Goal: Information Seeking & Learning: Learn about a topic

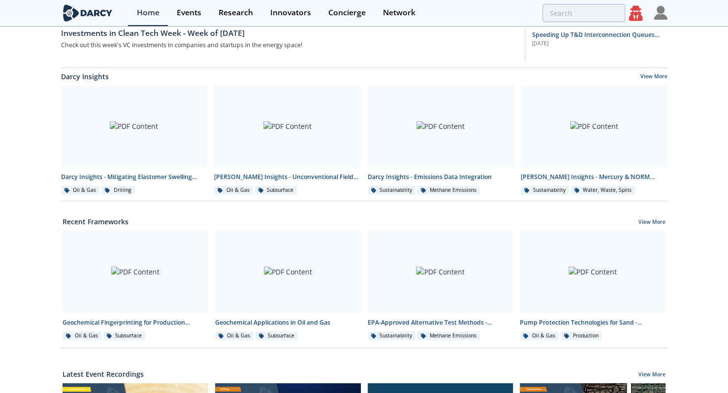
scroll to position [205, 0]
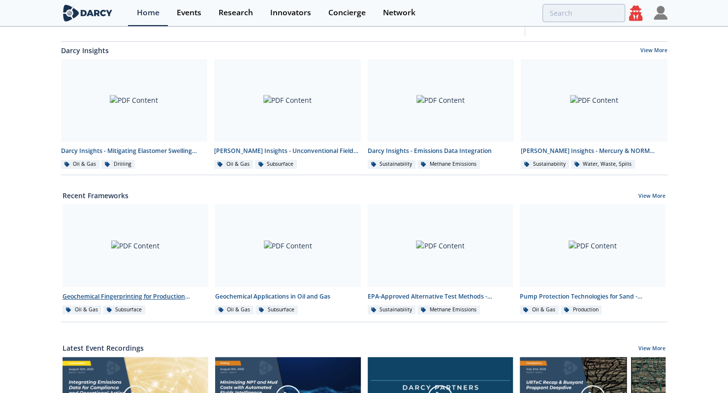
click at [135, 249] on div at bounding box center [135, 245] width 146 height 83
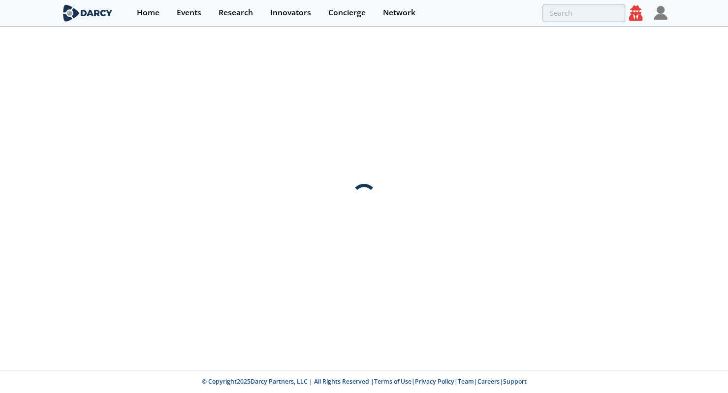
scroll to position [0, 0]
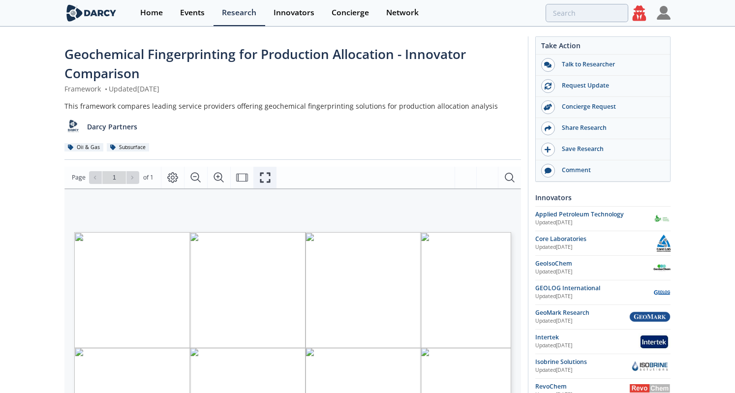
click at [259, 185] on button "Fullscreen" at bounding box center [264, 178] width 23 height 22
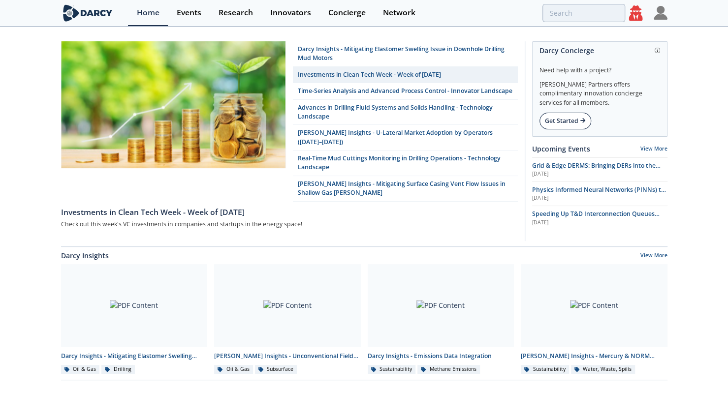
click at [566, 118] on div "Get Started" at bounding box center [565, 121] width 52 height 17
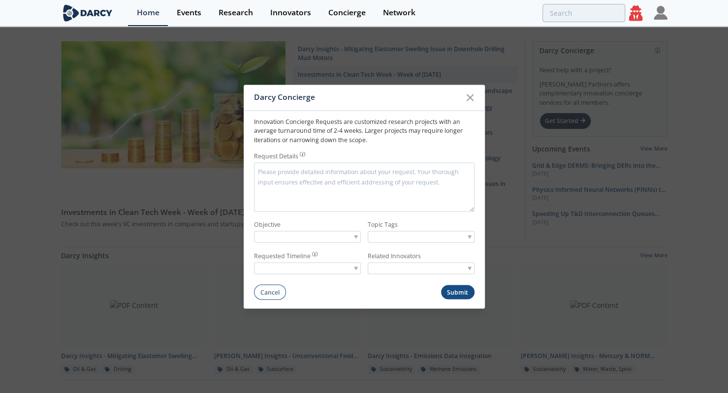
click at [340, 176] on textarea "Request Details" at bounding box center [364, 186] width 220 height 49
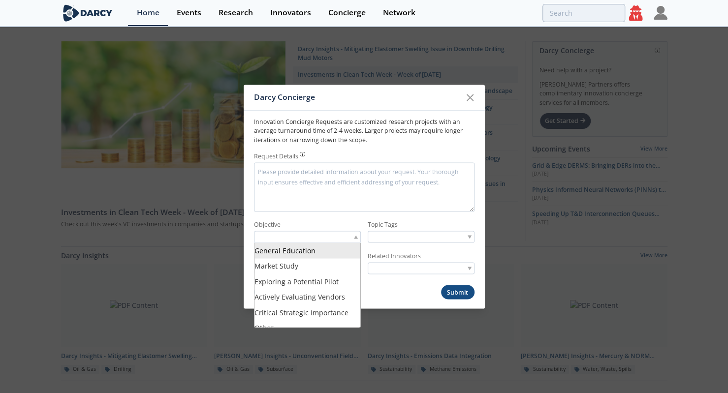
click at [359, 240] on div at bounding box center [307, 237] width 107 height 12
click at [333, 220] on label "Objective" at bounding box center [307, 224] width 107 height 9
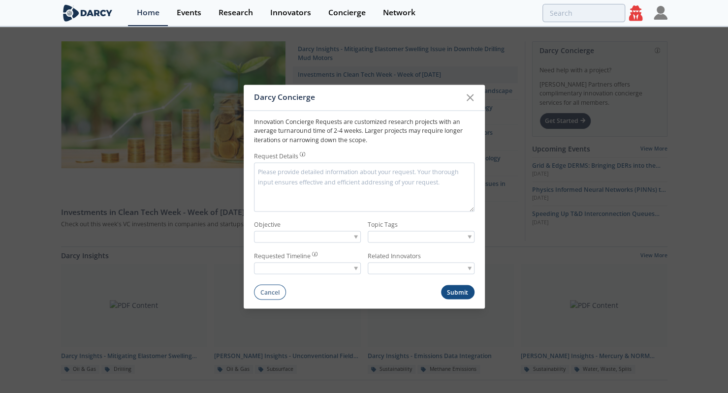
click at [347, 270] on div at bounding box center [307, 268] width 107 height 12
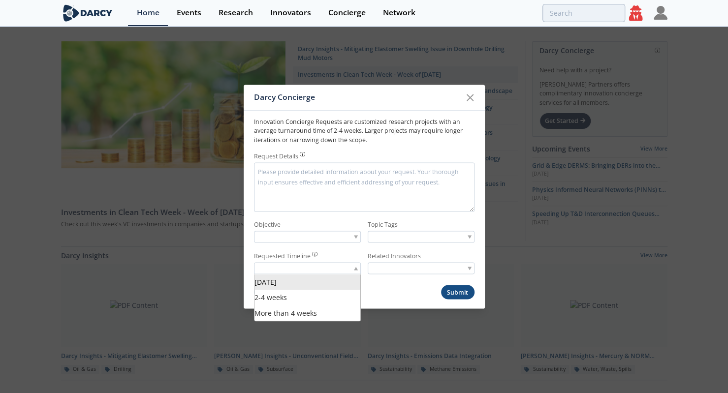
click at [432, 238] on input "search" at bounding box center [405, 237] width 75 height 10
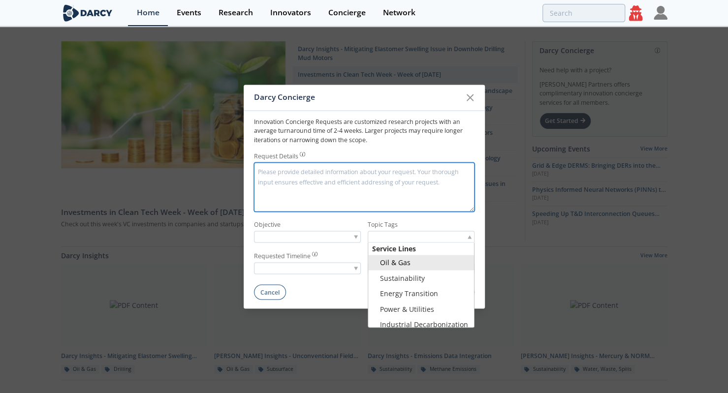
click at [354, 209] on textarea "Request Details" at bounding box center [364, 186] width 220 height 49
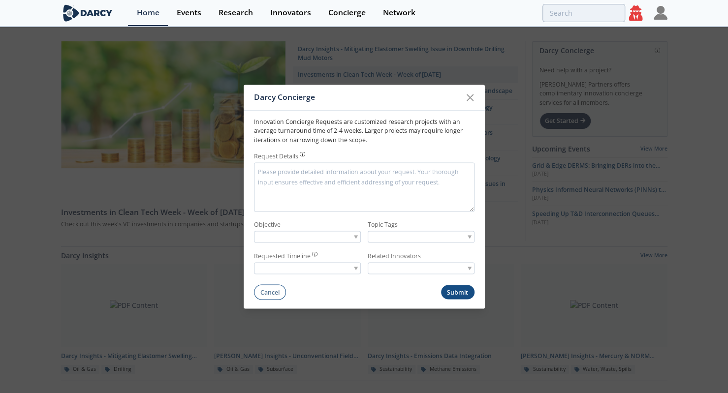
click at [344, 225] on label "Objective" at bounding box center [307, 224] width 107 height 9
click at [467, 97] on icon at bounding box center [470, 98] width 12 height 12
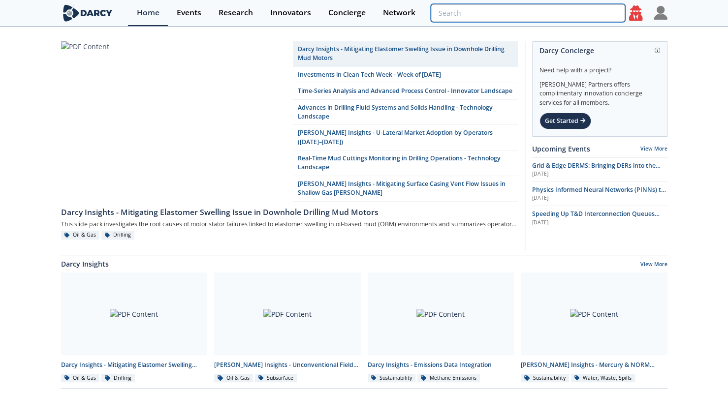
click at [573, 17] on input "search" at bounding box center [528, 13] width 194 height 18
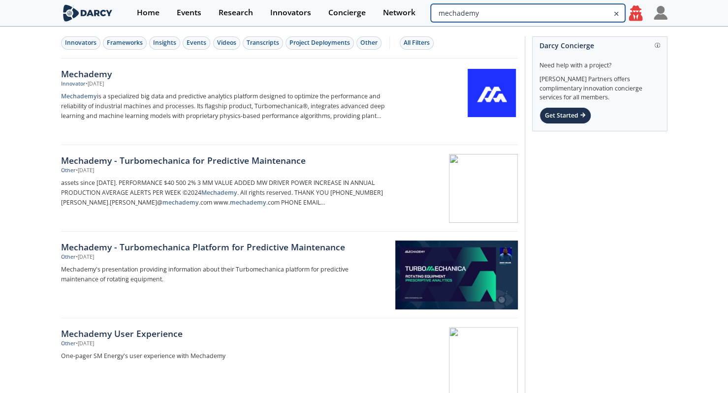
click at [604, 13] on input "mechademy" at bounding box center [528, 13] width 194 height 18
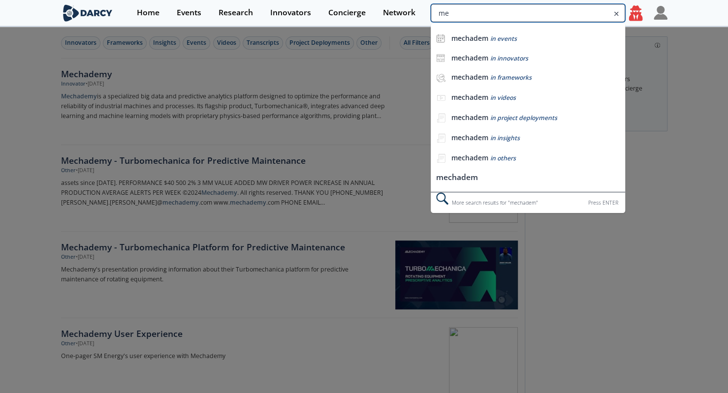
type input "m"
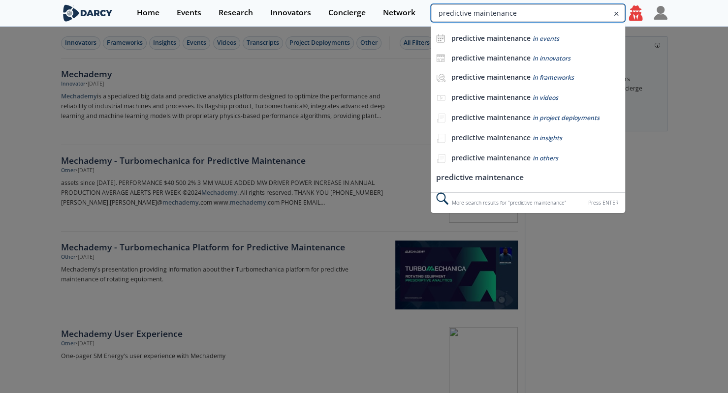
type input "predictive maintenance"
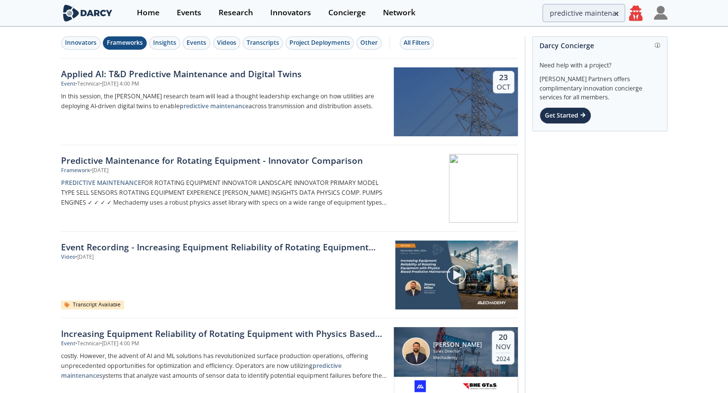
click at [120, 47] on button "Frameworks" at bounding box center [125, 42] width 44 height 13
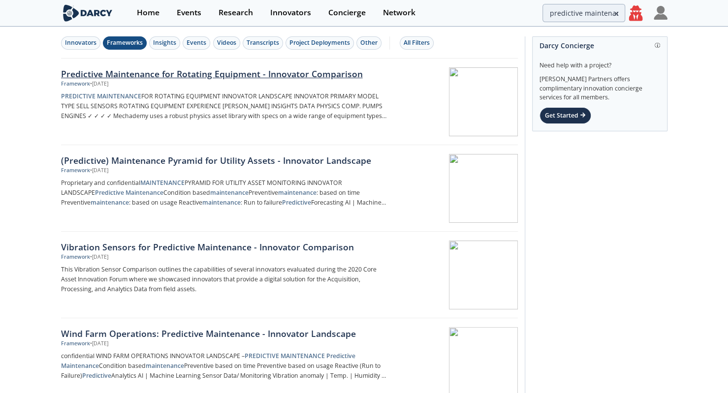
click at [126, 74] on div "Predictive Maintenance for Rotating Equipment - Innovator Comparison" at bounding box center [224, 73] width 326 height 13
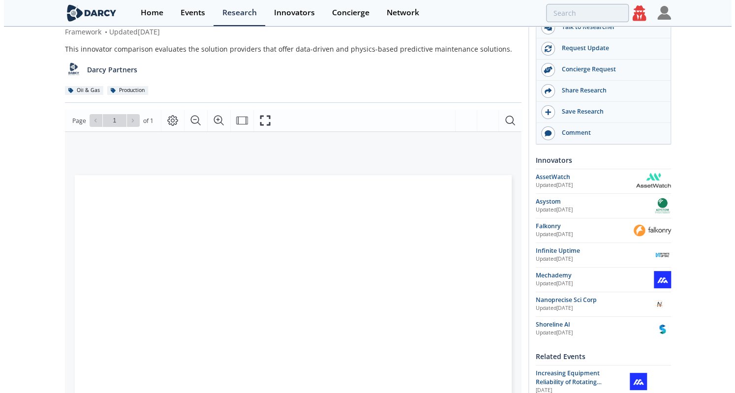
scroll to position [45, 0]
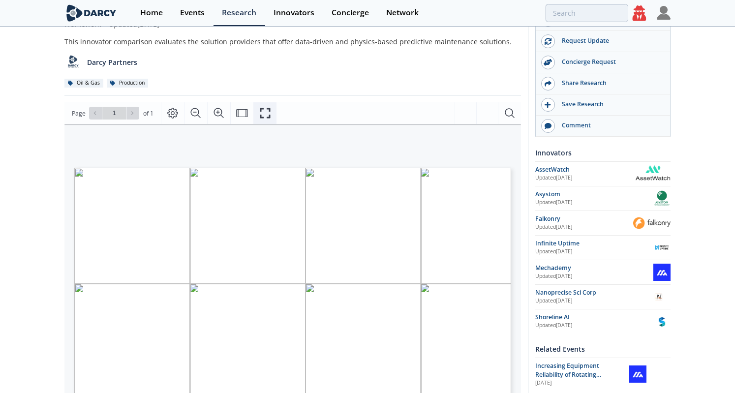
click at [263, 117] on icon "Fullscreen" at bounding box center [265, 113] width 12 height 12
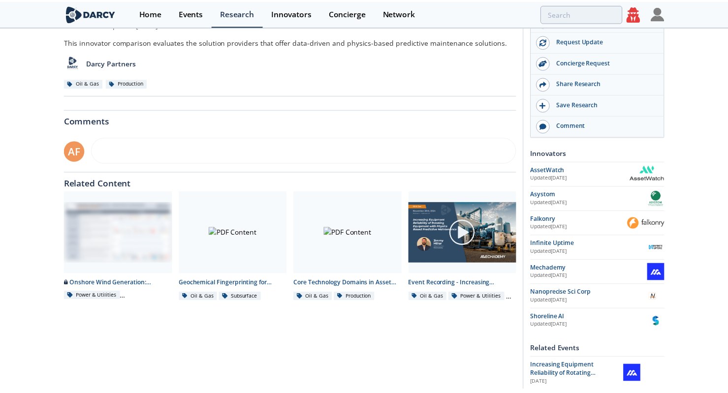
scroll to position [0, 0]
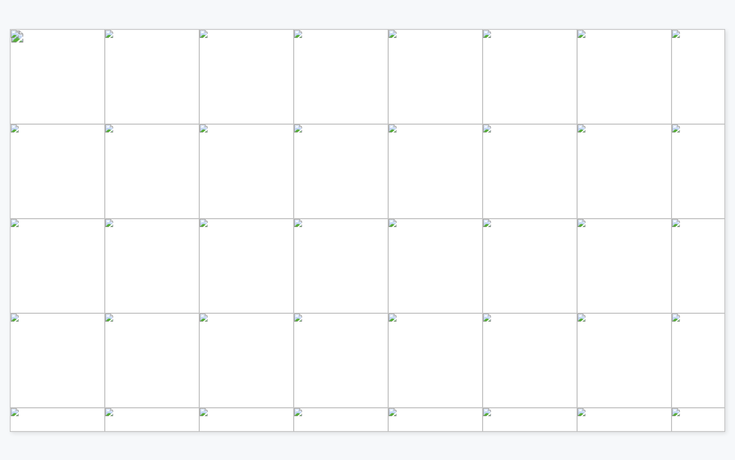
click at [89, 141] on span "Page 1" at bounding box center [592, 452] width 1114 height 696
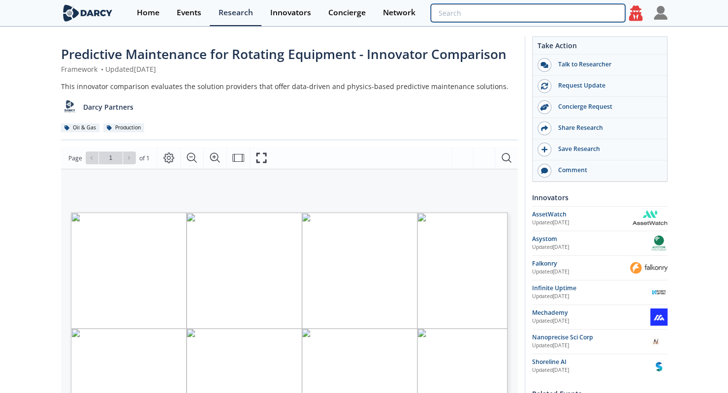
click at [592, 14] on input "search" at bounding box center [528, 13] width 194 height 18
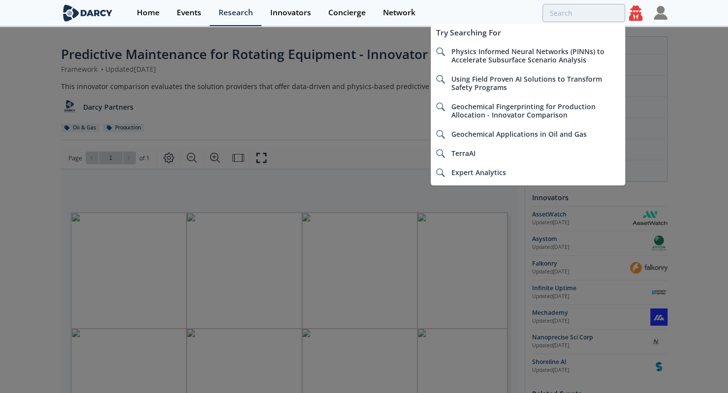
click at [38, 102] on div at bounding box center [364, 196] width 728 height 393
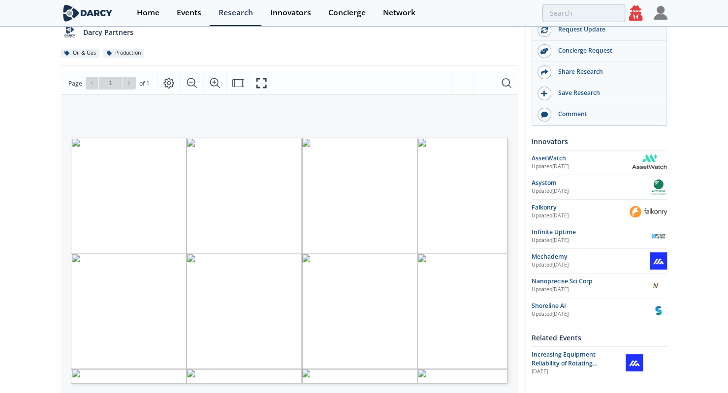
scroll to position [75, 0]
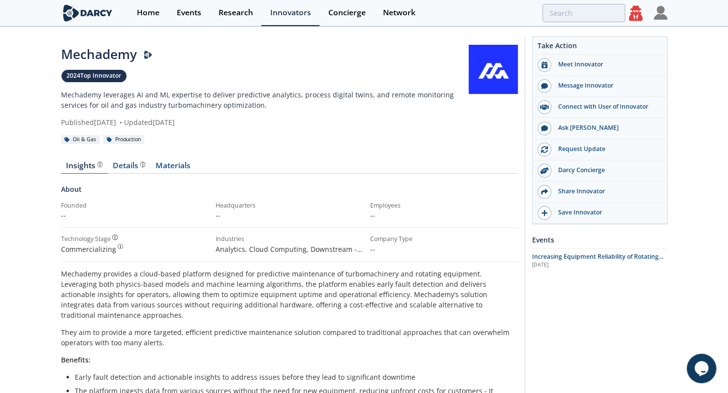
click at [636, 19] on icon at bounding box center [636, 12] width 14 height 15
click at [161, 167] on link "Materials" at bounding box center [173, 168] width 45 height 12
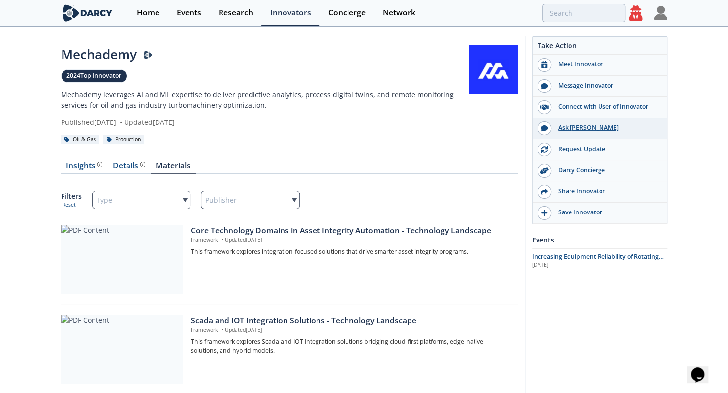
click at [592, 129] on div "Ask Darcy" at bounding box center [606, 128] width 110 height 9
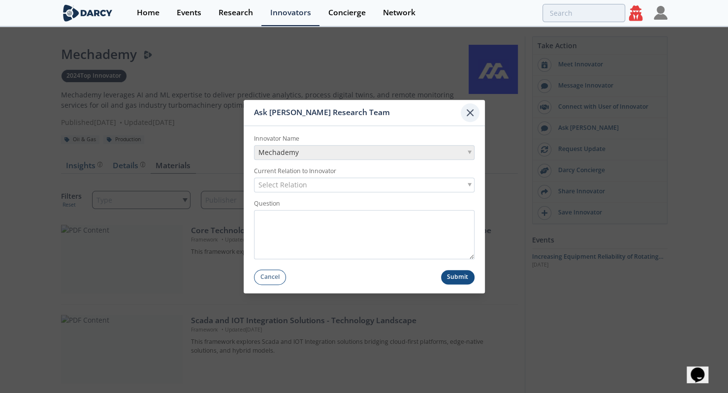
click at [469, 115] on icon at bounding box center [470, 113] width 12 height 12
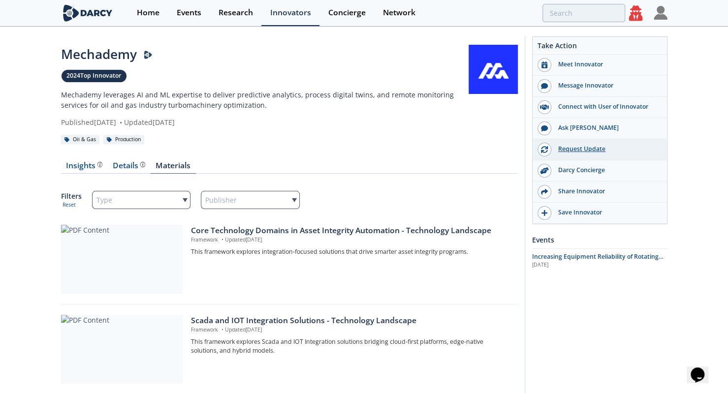
click at [598, 147] on div "Request Update" at bounding box center [606, 149] width 110 height 9
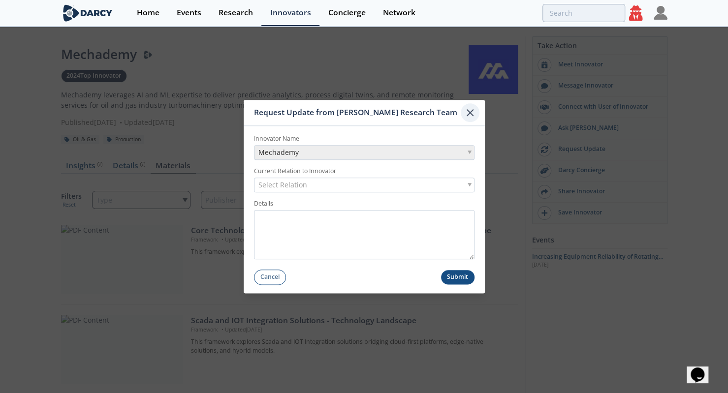
click at [472, 115] on icon at bounding box center [470, 113] width 12 height 12
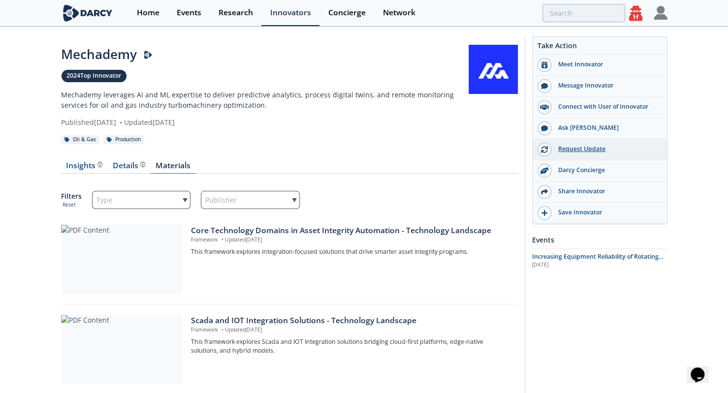
click at [612, 150] on div "Request Update" at bounding box center [606, 149] width 110 height 9
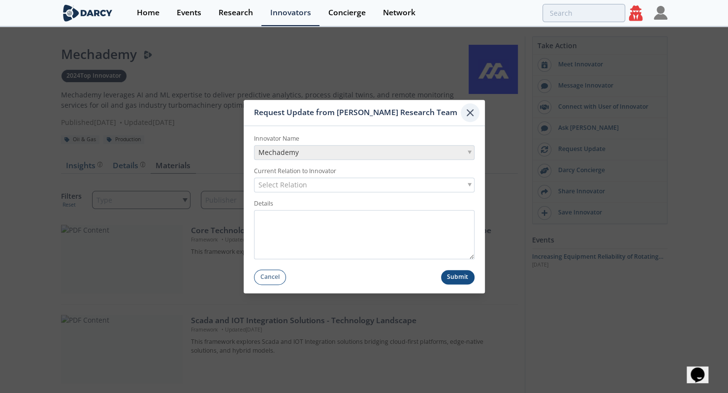
click at [470, 117] on icon at bounding box center [470, 113] width 12 height 12
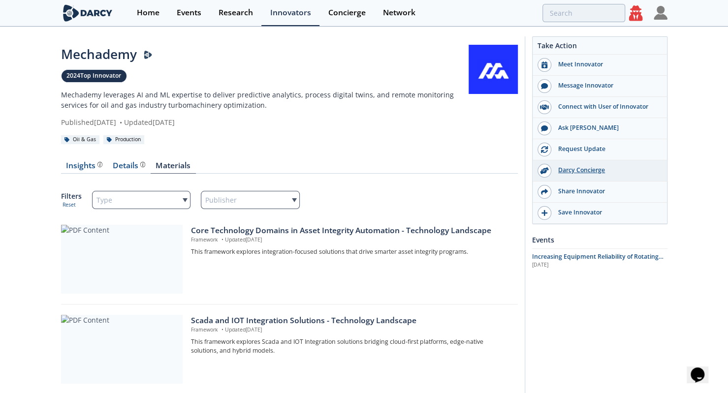
click at [603, 170] on div "Darcy Concierge" at bounding box center [606, 170] width 110 height 9
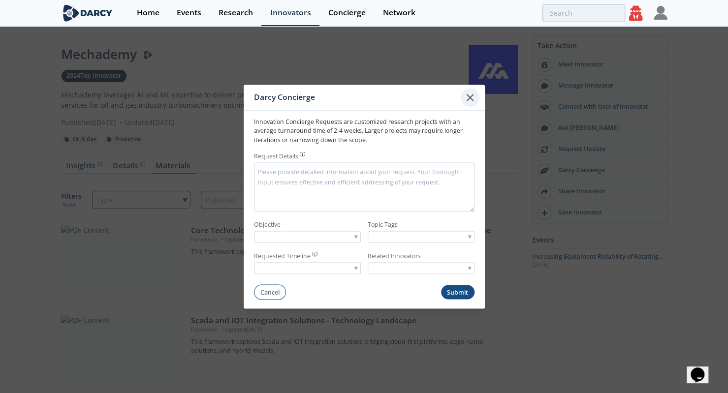
click at [467, 97] on icon at bounding box center [470, 98] width 12 height 12
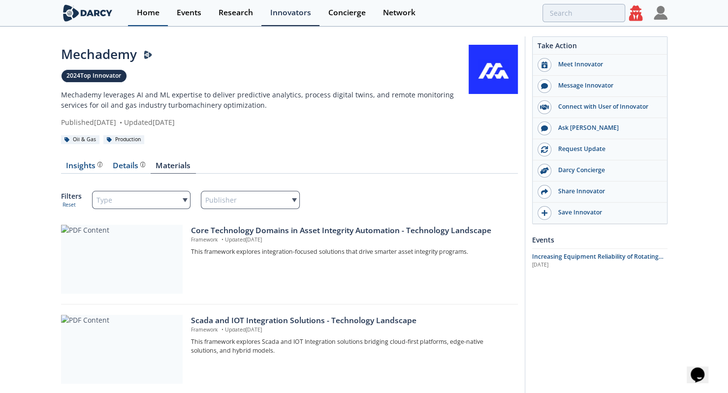
click at [148, 15] on div "Home" at bounding box center [148, 13] width 23 height 8
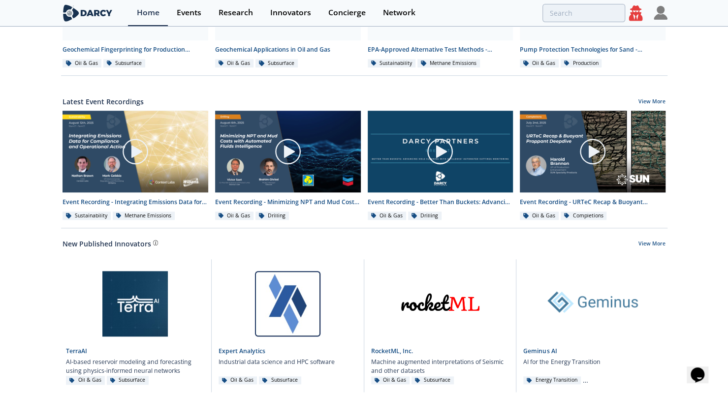
scroll to position [506, 0]
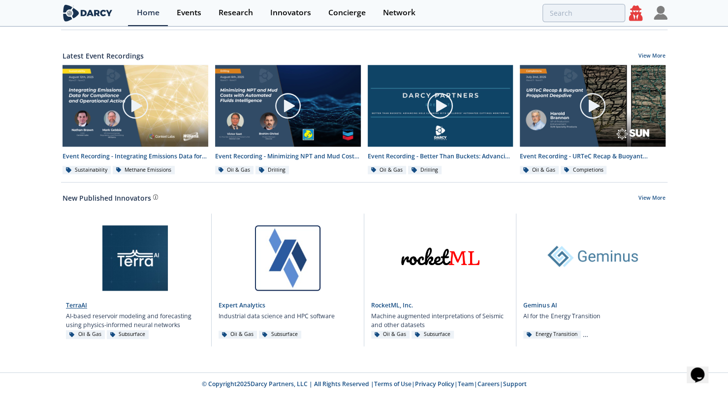
click at [126, 262] on link at bounding box center [135, 255] width 138 height 83
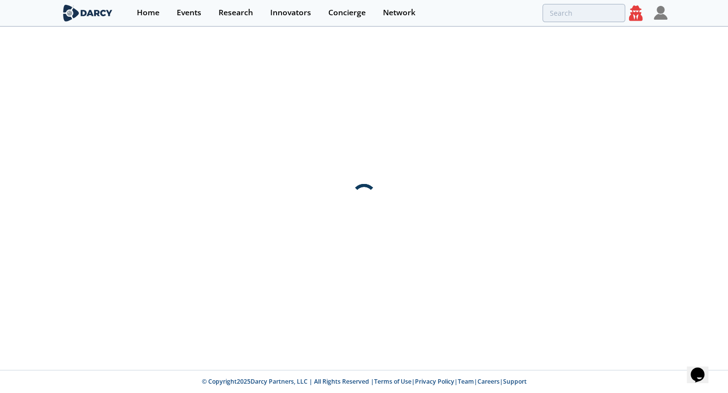
scroll to position [0, 0]
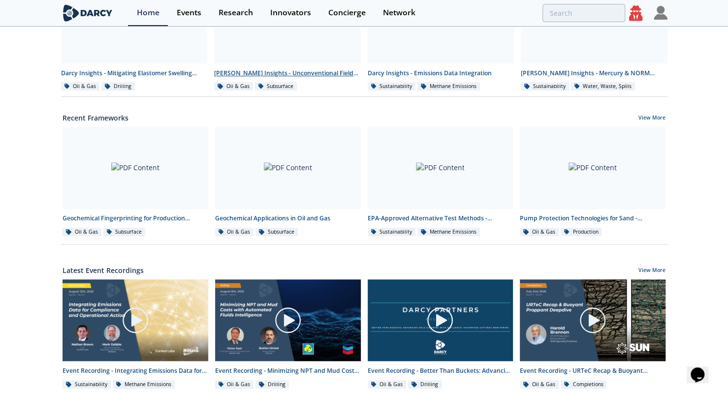
scroll to position [506, 0]
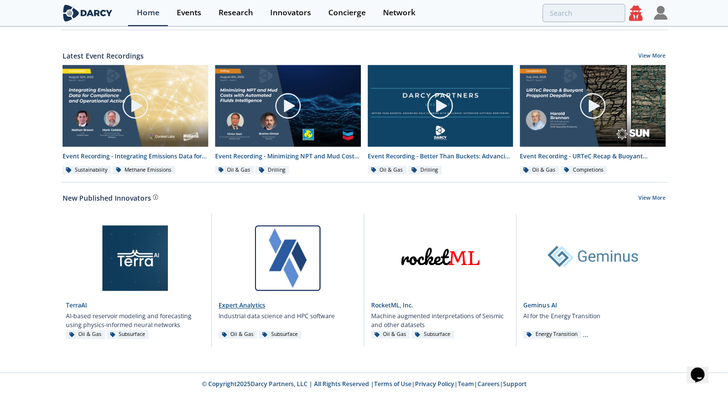
click at [247, 281] on link at bounding box center [287, 255] width 138 height 83
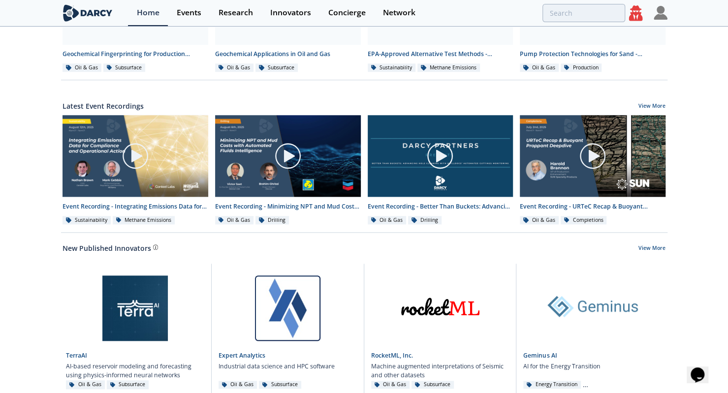
scroll to position [506, 0]
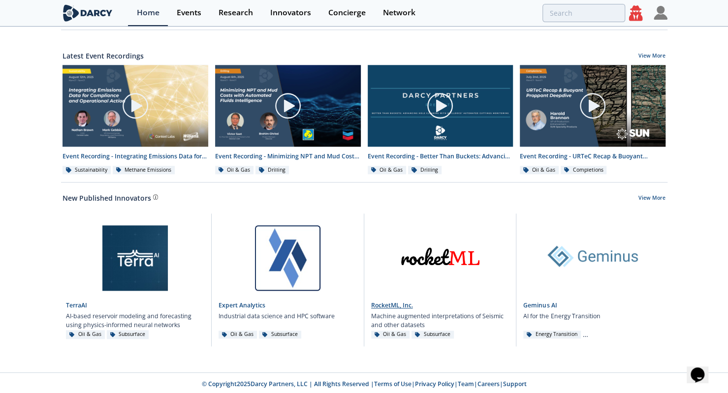
click at [440, 278] on link at bounding box center [440, 255] width 138 height 83
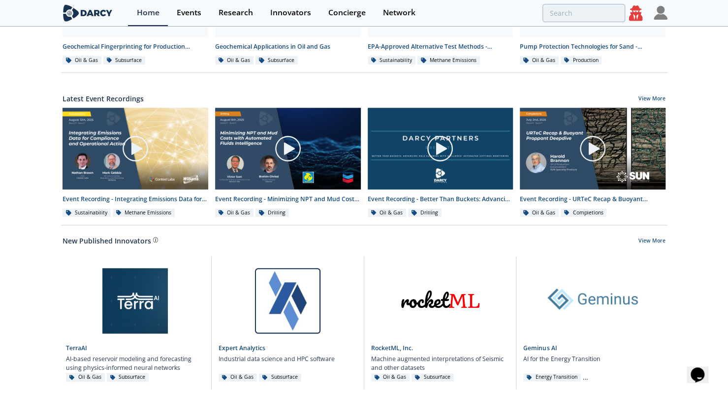
scroll to position [506, 0]
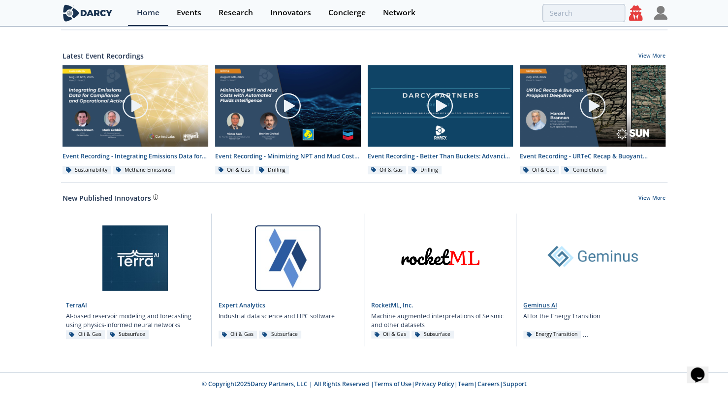
click at [582, 240] on link at bounding box center [592, 255] width 139 height 83
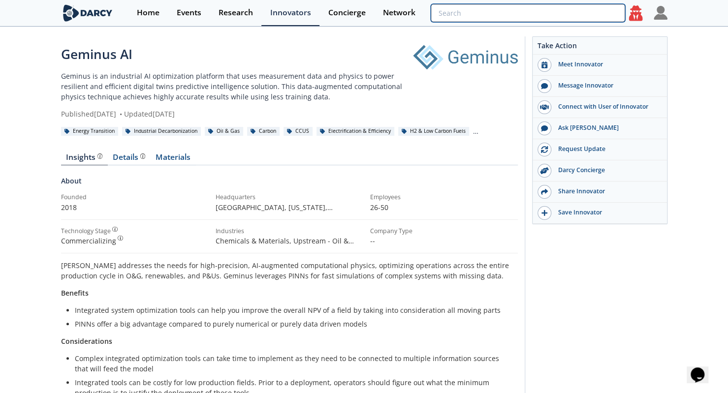
click at [571, 14] on input "search" at bounding box center [528, 13] width 194 height 18
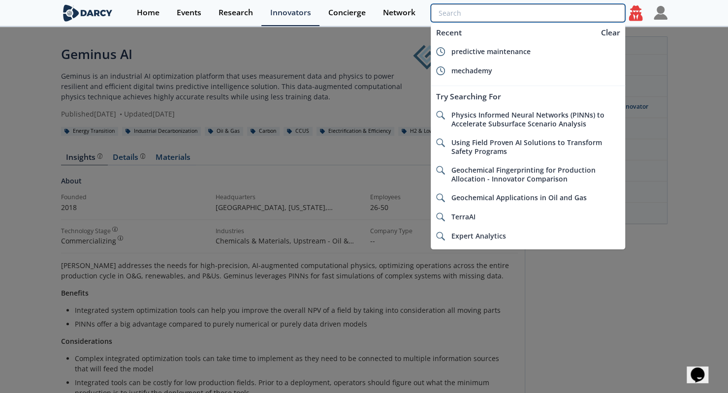
click at [528, 13] on input "search" at bounding box center [528, 13] width 194 height 18
click at [14, 150] on div at bounding box center [364, 196] width 728 height 393
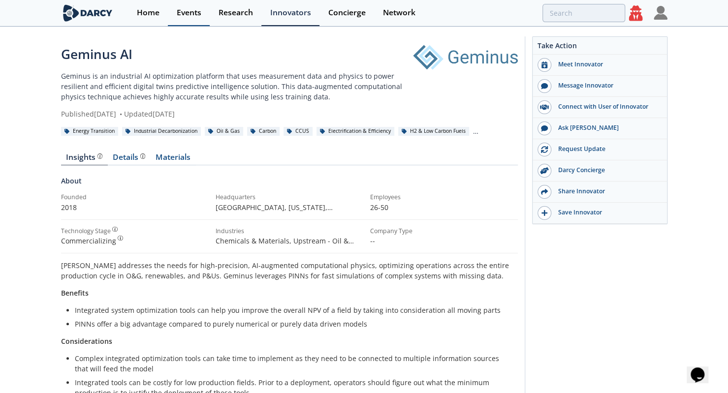
click at [191, 15] on div "Events" at bounding box center [189, 13] width 25 height 8
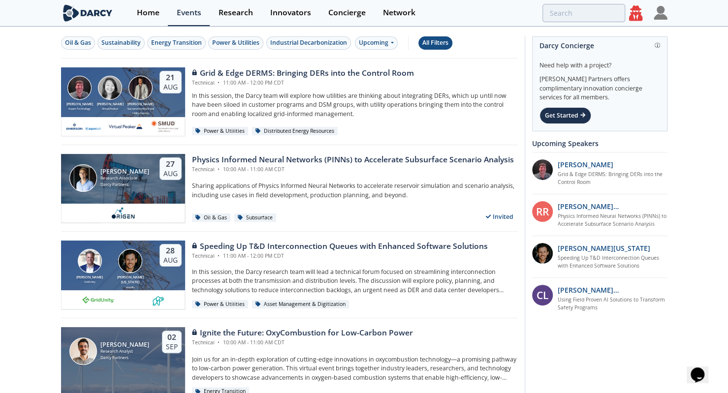
click at [437, 45] on div "All Filters" at bounding box center [435, 42] width 26 height 9
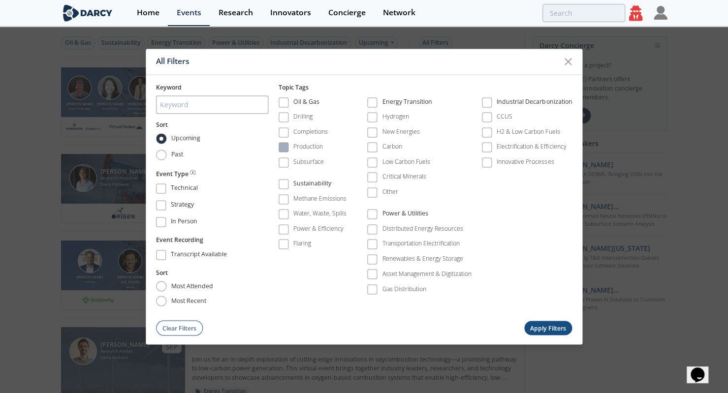
click at [310, 149] on div "Production" at bounding box center [308, 147] width 30 height 9
click at [325, 202] on div "Methane Emissions" at bounding box center [319, 198] width 53 height 9
click at [545, 324] on button "Apply Filters" at bounding box center [548, 328] width 48 height 14
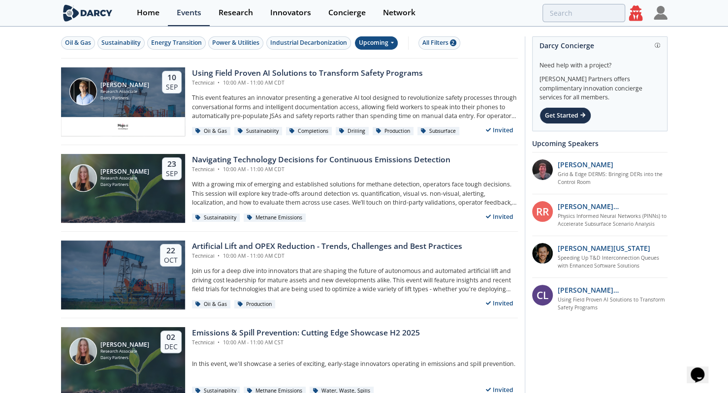
click at [390, 45] on div "Upcoming" at bounding box center [376, 42] width 43 height 13
click at [371, 77] on div "Past" at bounding box center [386, 75] width 61 height 16
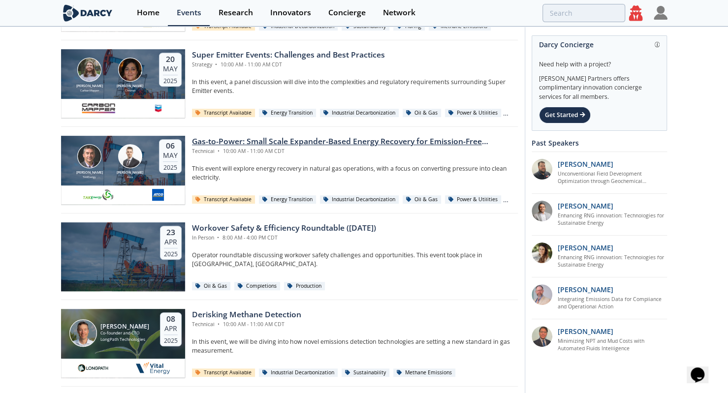
scroll to position [379, 0]
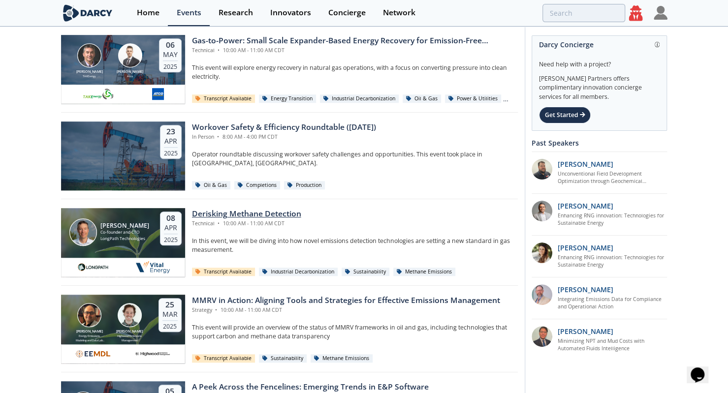
click at [236, 213] on div "Derisking Methane Detection" at bounding box center [246, 214] width 109 height 12
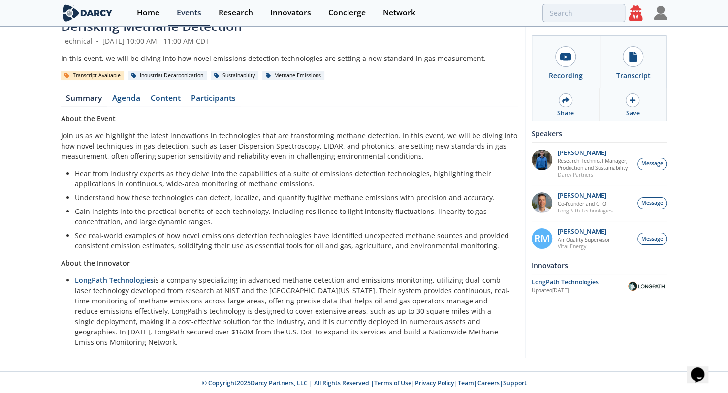
scroll to position [29, 0]
click at [164, 100] on link "Content" at bounding box center [166, 99] width 40 height 12
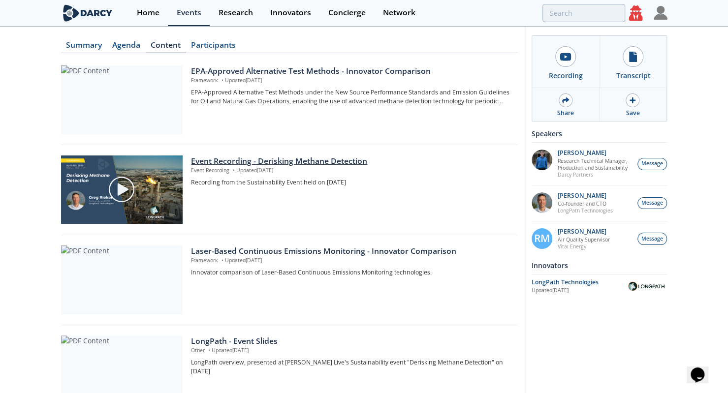
scroll to position [82, 0]
click at [209, 162] on div "Event Recording - Derisking Methane Detection" at bounding box center [350, 161] width 319 height 12
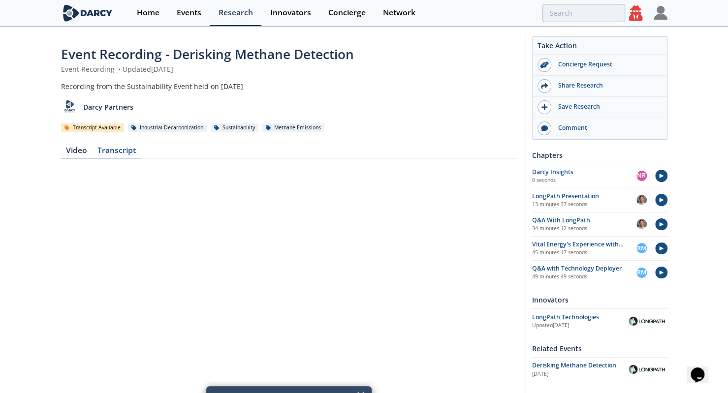
click at [128, 148] on div "Transcript" at bounding box center [117, 153] width 49 height 12
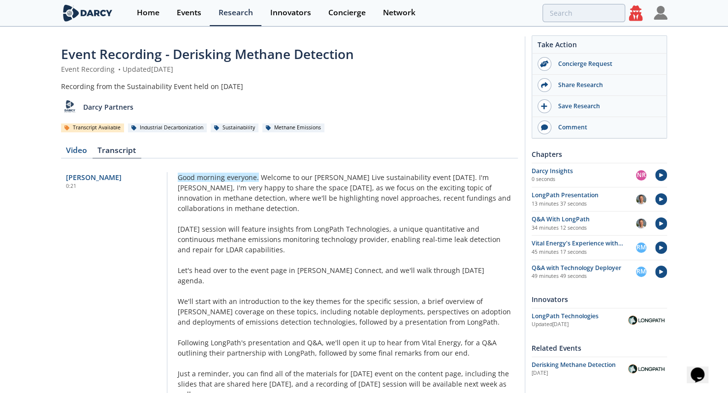
scroll to position [97, 0]
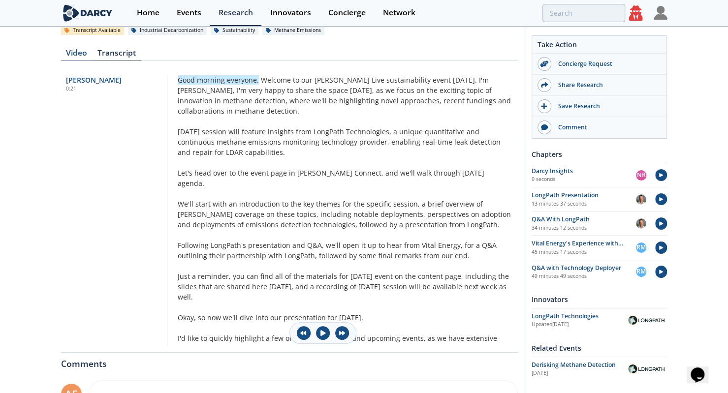
click at [85, 49] on div "Video" at bounding box center [76, 55] width 31 height 12
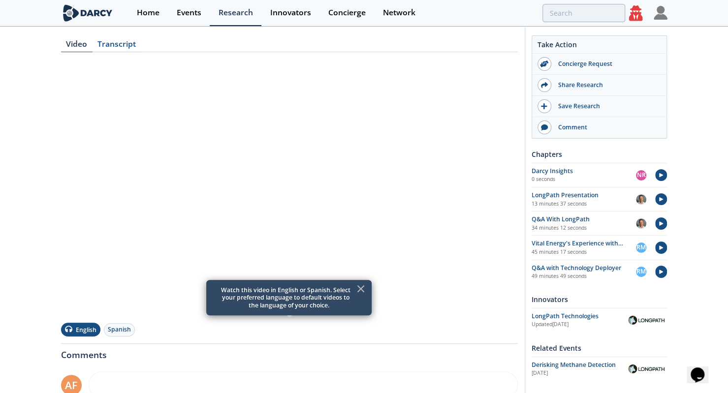
scroll to position [106, 0]
click at [191, 12] on div "Events" at bounding box center [189, 13] width 25 height 8
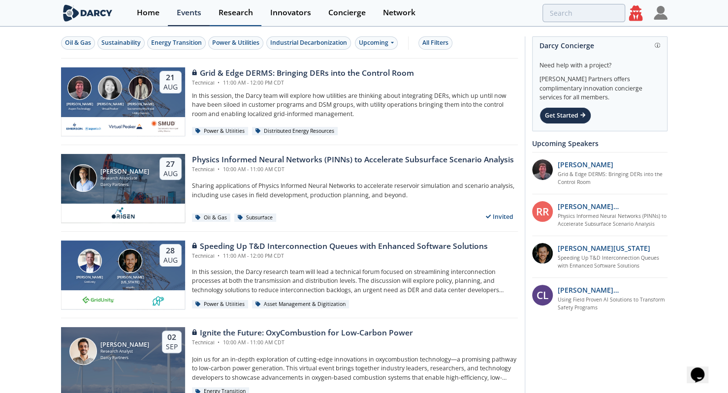
click at [230, 16] on div "Research" at bounding box center [235, 13] width 34 height 8
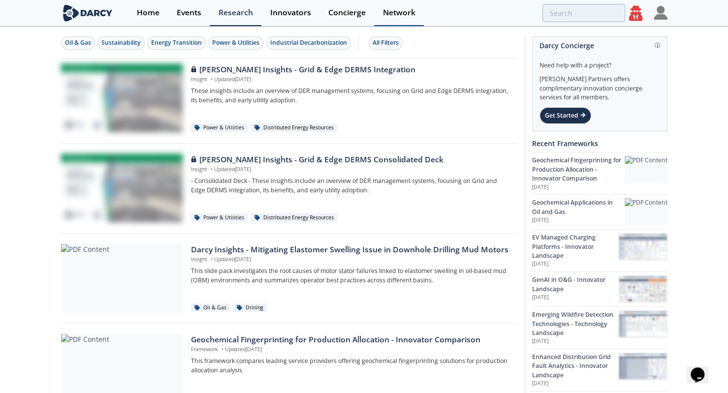
click at [403, 13] on div "Network" at bounding box center [399, 13] width 32 height 8
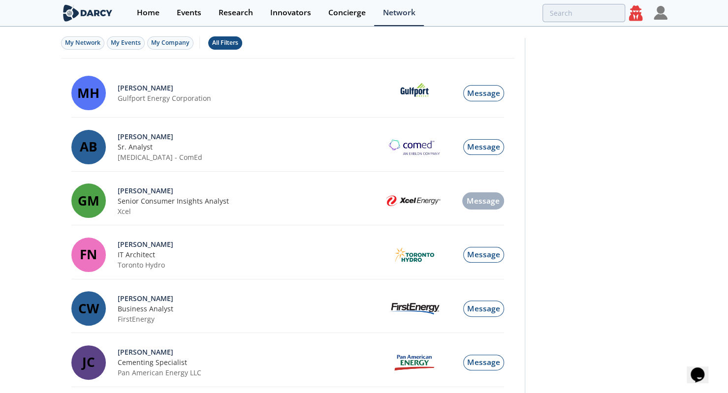
click at [226, 42] on div "All Filters" at bounding box center [225, 42] width 26 height 9
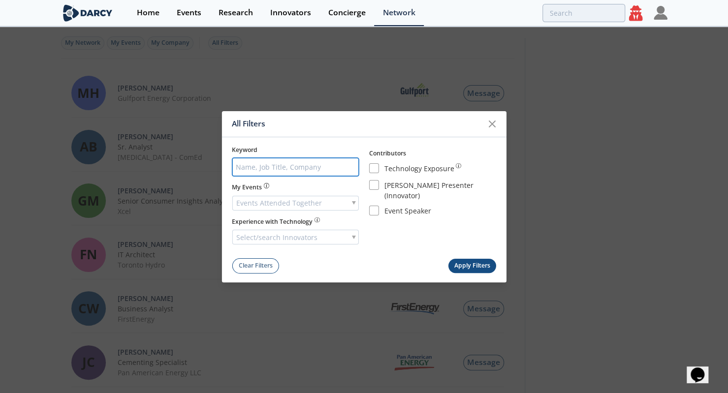
click at [300, 167] on input "search" at bounding box center [295, 167] width 127 height 18
type input "Diamondback"
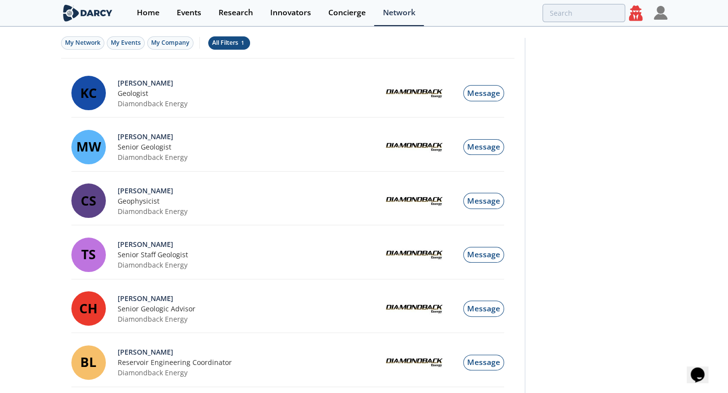
click at [230, 44] on div "All Filters 1" at bounding box center [229, 42] width 34 height 9
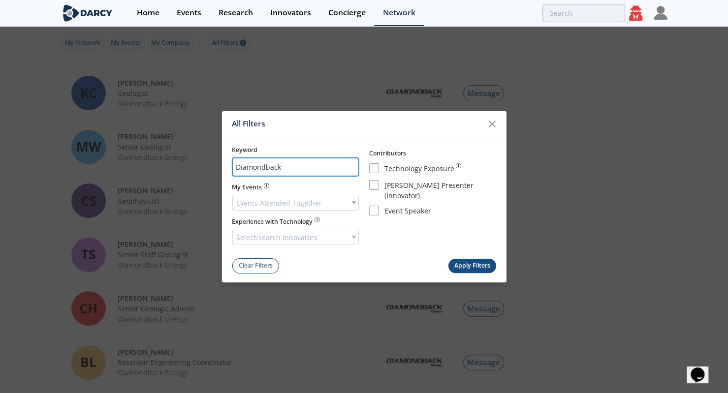
click at [351, 167] on input "Diamondback" at bounding box center [295, 167] width 127 height 18
click at [306, 167] on input "search" at bounding box center [295, 167] width 127 height 18
type input "Devon"
click at [459, 264] on button "Apply Filters" at bounding box center [472, 266] width 48 height 14
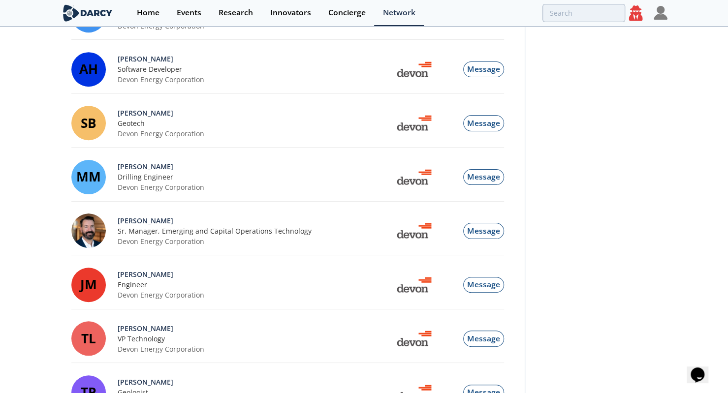
scroll to position [295, 0]
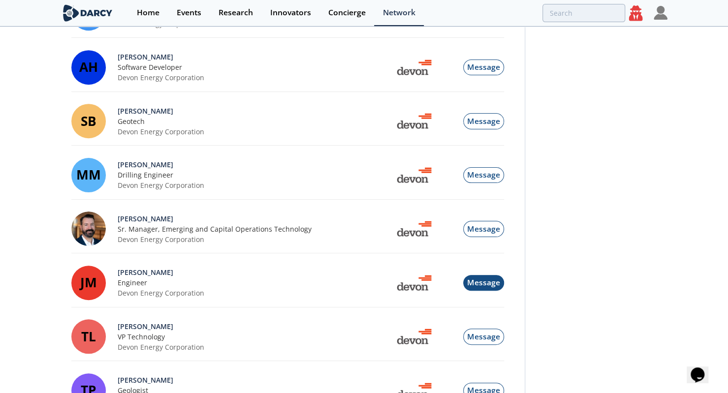
click at [482, 282] on span "Message" at bounding box center [483, 282] width 33 height 11
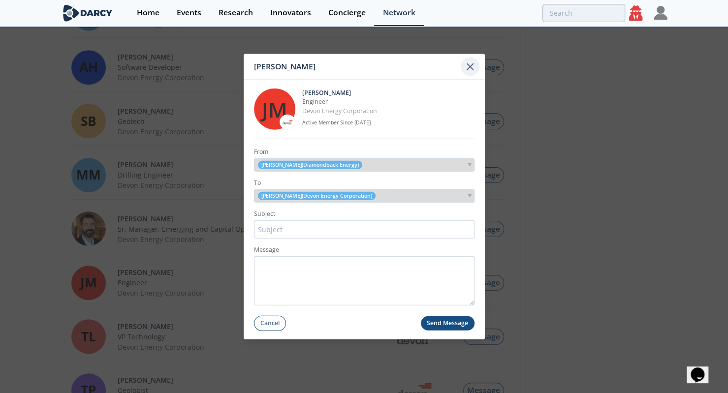
click at [472, 72] on icon at bounding box center [470, 67] width 12 height 12
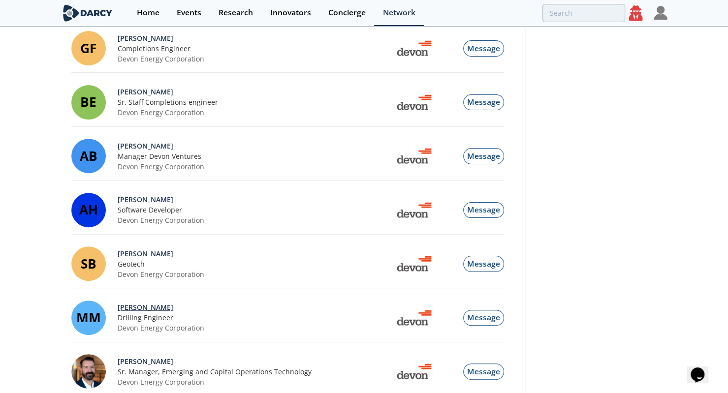
scroll to position [0, 0]
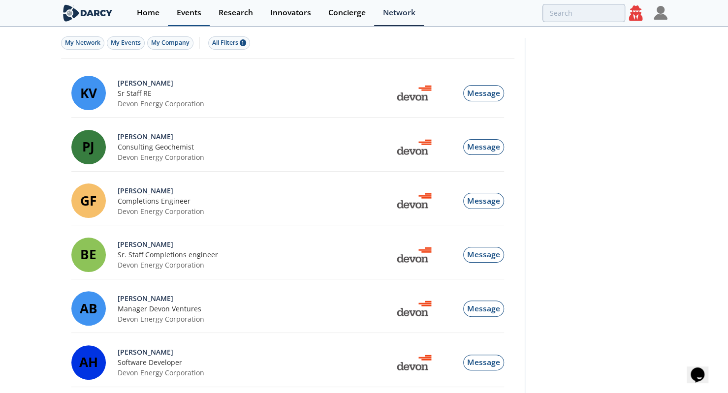
click at [191, 15] on div "Events" at bounding box center [189, 13] width 25 height 8
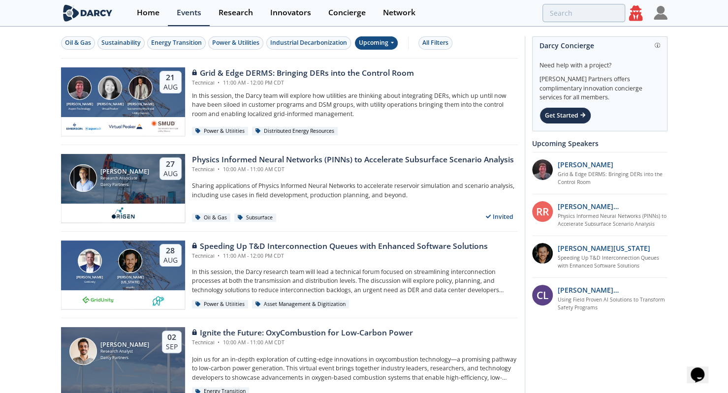
click at [386, 45] on div "Upcoming" at bounding box center [376, 42] width 43 height 13
click at [376, 78] on div "Past" at bounding box center [386, 75] width 61 height 16
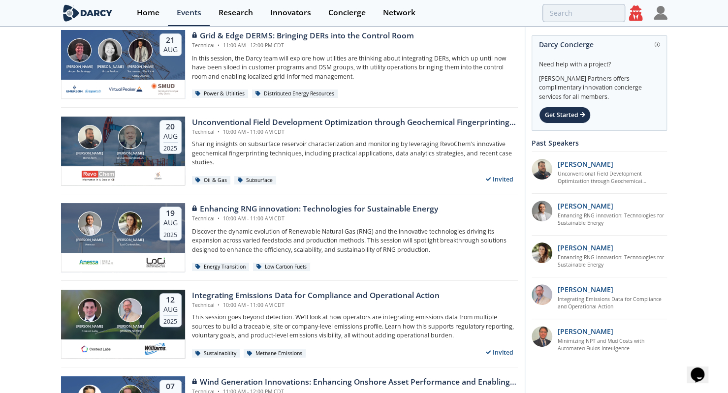
scroll to position [54, 0]
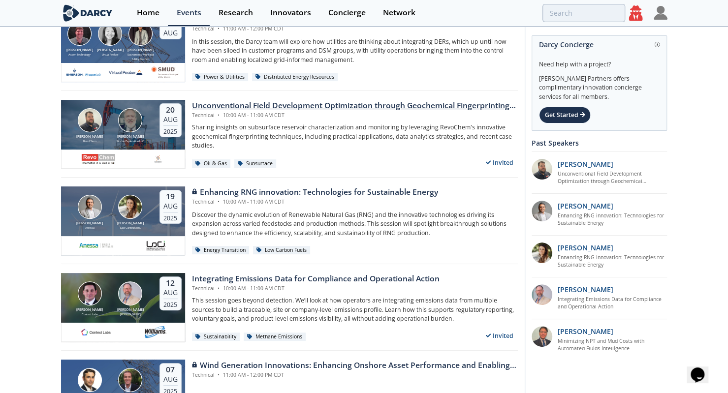
click at [237, 109] on div "Unconventional Field Development Optimization through Geochemical Fingerprintin…" at bounding box center [355, 106] width 326 height 12
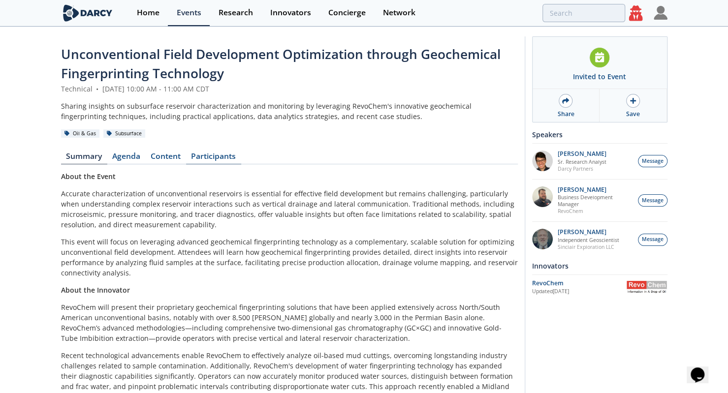
click at [208, 159] on link "Participants" at bounding box center [213, 159] width 55 height 12
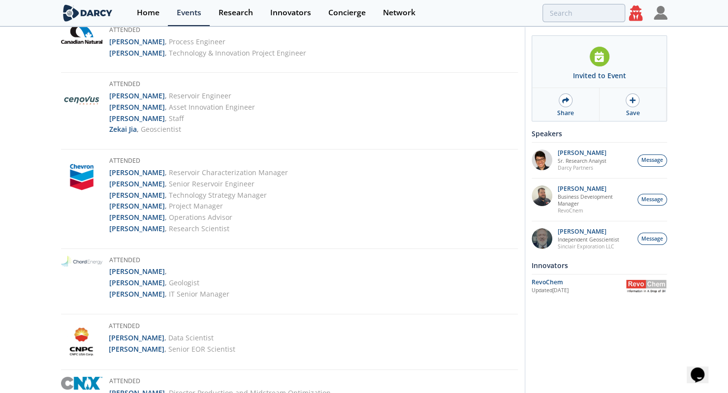
scroll to position [307, 0]
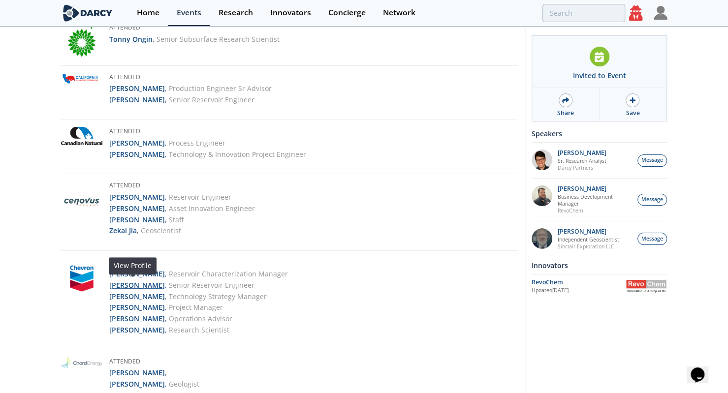
click at [130, 283] on strong "Nestor Santos" at bounding box center [137, 284] width 56 height 9
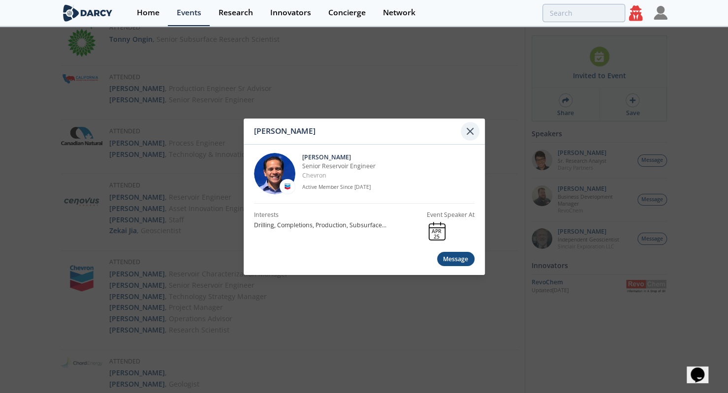
click at [472, 128] on icon at bounding box center [470, 131] width 12 height 12
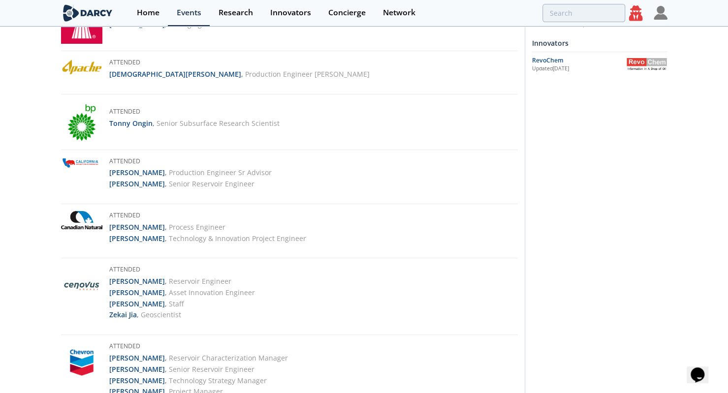
scroll to position [0, 0]
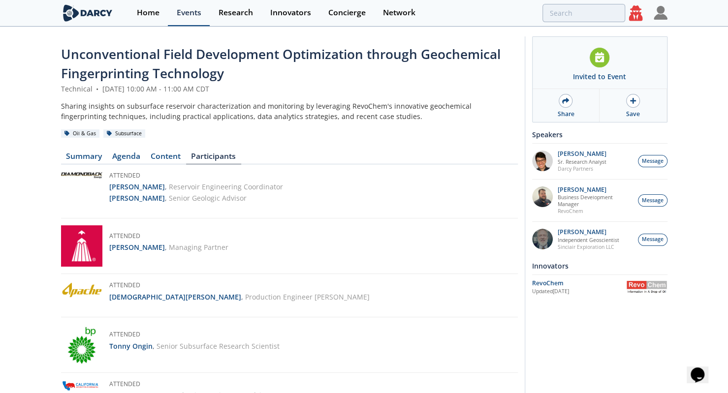
click at [187, 17] on div "Events" at bounding box center [189, 13] width 25 height 8
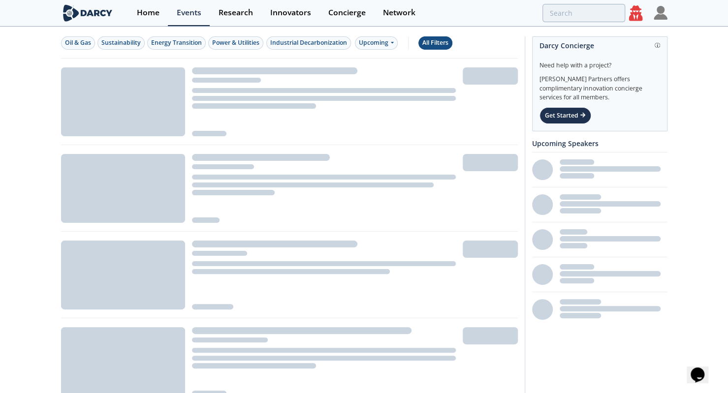
click at [444, 43] on div "All Filters" at bounding box center [435, 42] width 26 height 9
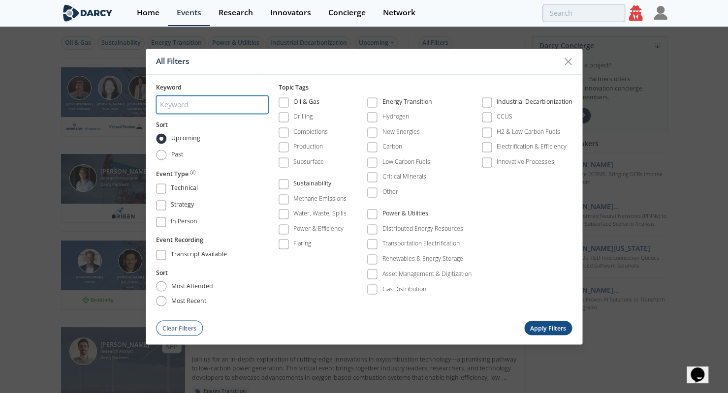
click at [211, 103] on input "search" at bounding box center [212, 105] width 112 height 18
type input "Brahim"
click at [174, 155] on span "Past" at bounding box center [177, 155] width 13 height 9
click at [166, 155] on input "Past" at bounding box center [161, 155] width 10 height 10
radio input "true"
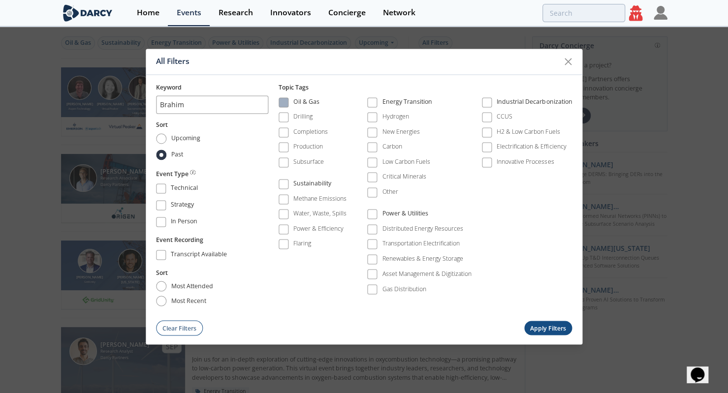
click at [314, 103] on div "Oil & Gas" at bounding box center [306, 103] width 26 height 12
click at [542, 326] on button "Apply Filters" at bounding box center [548, 328] width 48 height 14
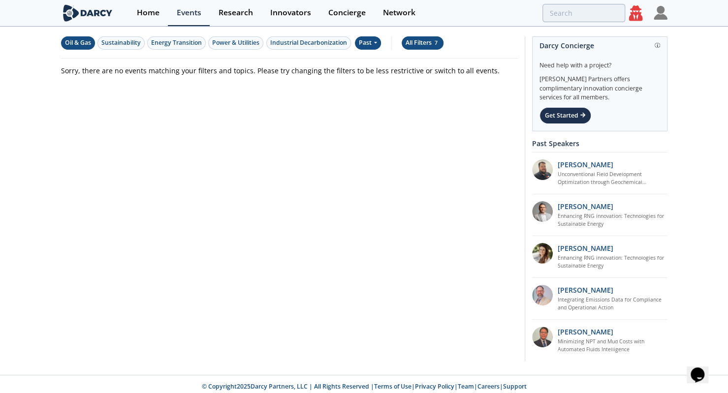
click at [419, 48] on button "All Filters 7" at bounding box center [423, 42] width 42 height 13
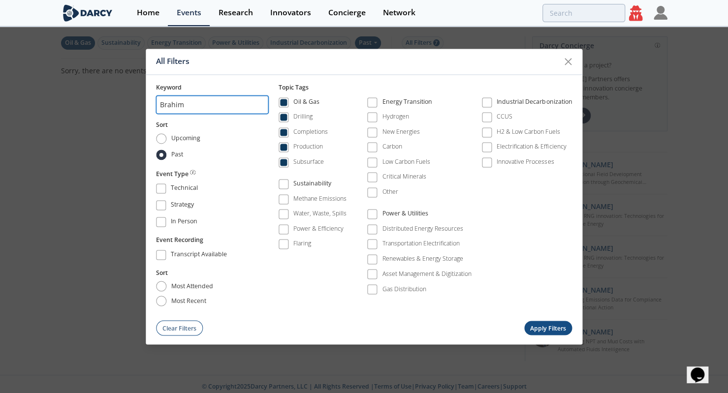
drag, startPoint x: 213, startPoint y: 105, endPoint x: 74, endPoint y: 119, distance: 139.9
click at [74, 119] on div "All Filters Keyword Brahim Sort Upcoming Past Event Type Technical Strategy In …" at bounding box center [364, 196] width 728 height 393
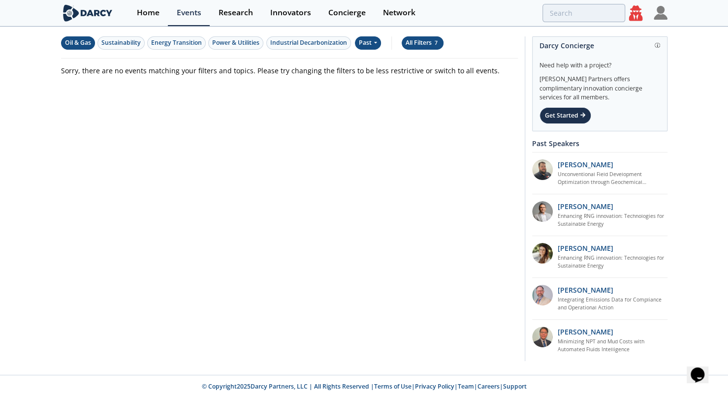
click at [416, 47] on button "All Filters 7" at bounding box center [423, 42] width 42 height 13
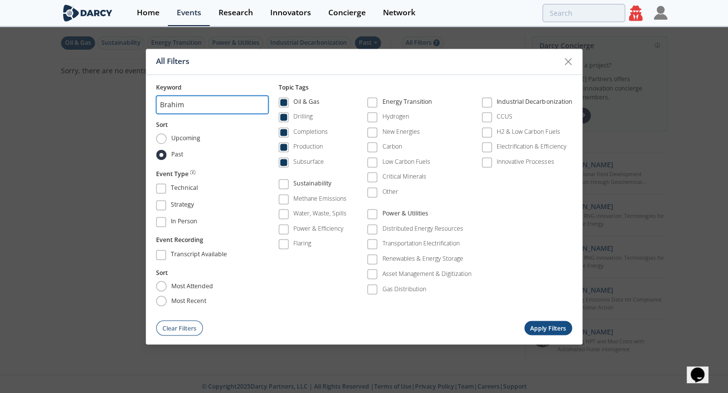
click at [191, 108] on input "Brahim" at bounding box center [212, 105] width 112 height 18
type input "B"
type input "absmart"
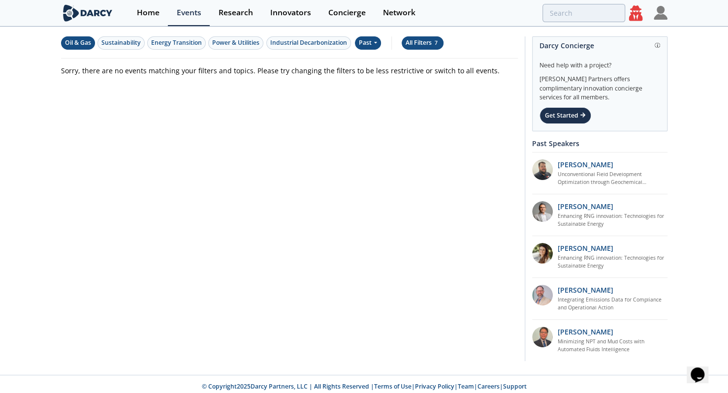
click at [421, 46] on div "All Filters 7" at bounding box center [422, 42] width 34 height 9
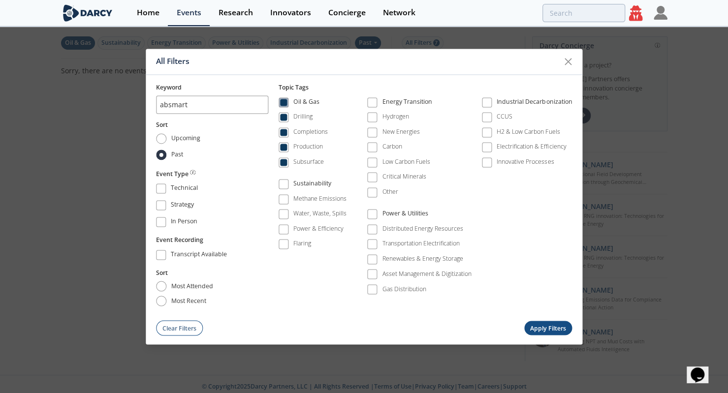
click at [308, 100] on div "Oil & Gas" at bounding box center [306, 103] width 26 height 12
click at [169, 156] on label "Past" at bounding box center [170, 155] width 29 height 10
click at [166, 156] on input "Past" at bounding box center [161, 155] width 10 height 10
click at [156, 157] on div "Keyword absmart Sort Upcoming Past Event Type Technical Strategy In Person Even…" at bounding box center [364, 205] width 437 height 261
click at [168, 106] on input "absmart" at bounding box center [212, 105] width 112 height 18
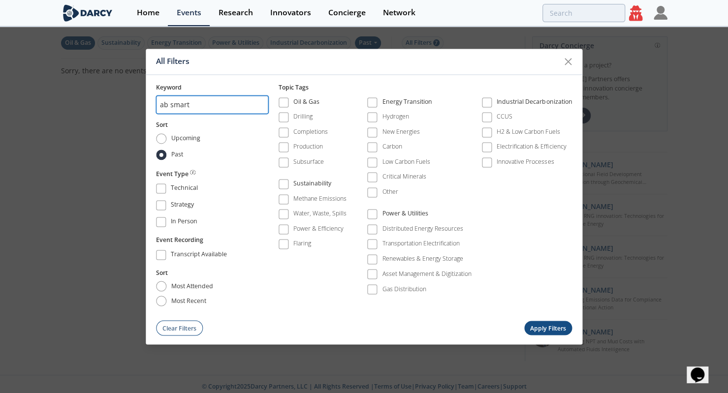
type input "ab smart"
click at [544, 327] on button "Apply Filters" at bounding box center [548, 328] width 48 height 14
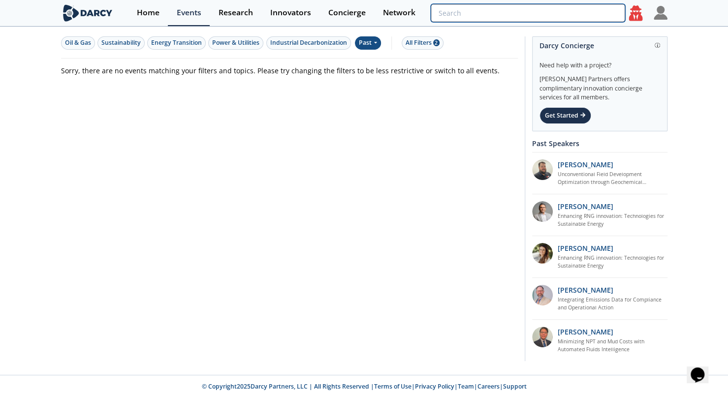
click at [579, 15] on input "search" at bounding box center [528, 13] width 194 height 18
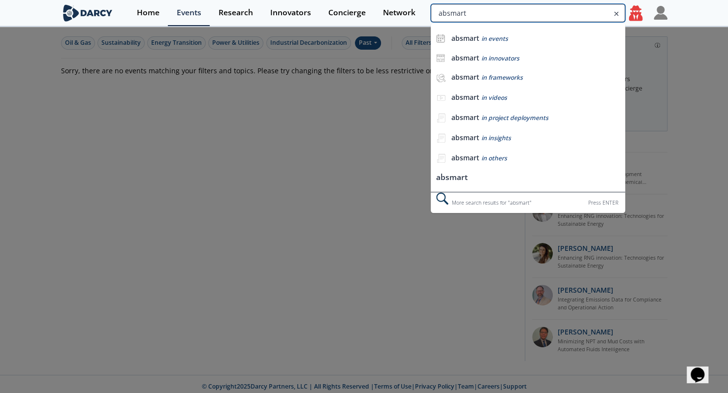
type input "absmart"
